Goal: Information Seeking & Learning: Learn about a topic

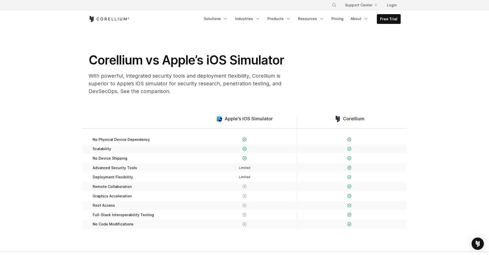
scroll to position [8, 0]
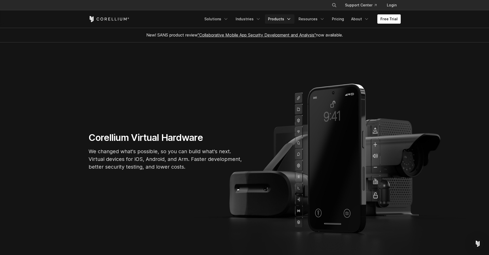
click at [270, 18] on link "Products" at bounding box center [280, 18] width 30 height 9
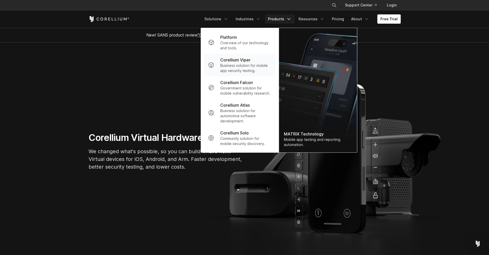
scroll to position [0, 0]
click at [241, 66] on p "Business solution for mobile app security testing." at bounding box center [245, 68] width 51 height 10
